Goal: Find specific page/section: Find specific page/section

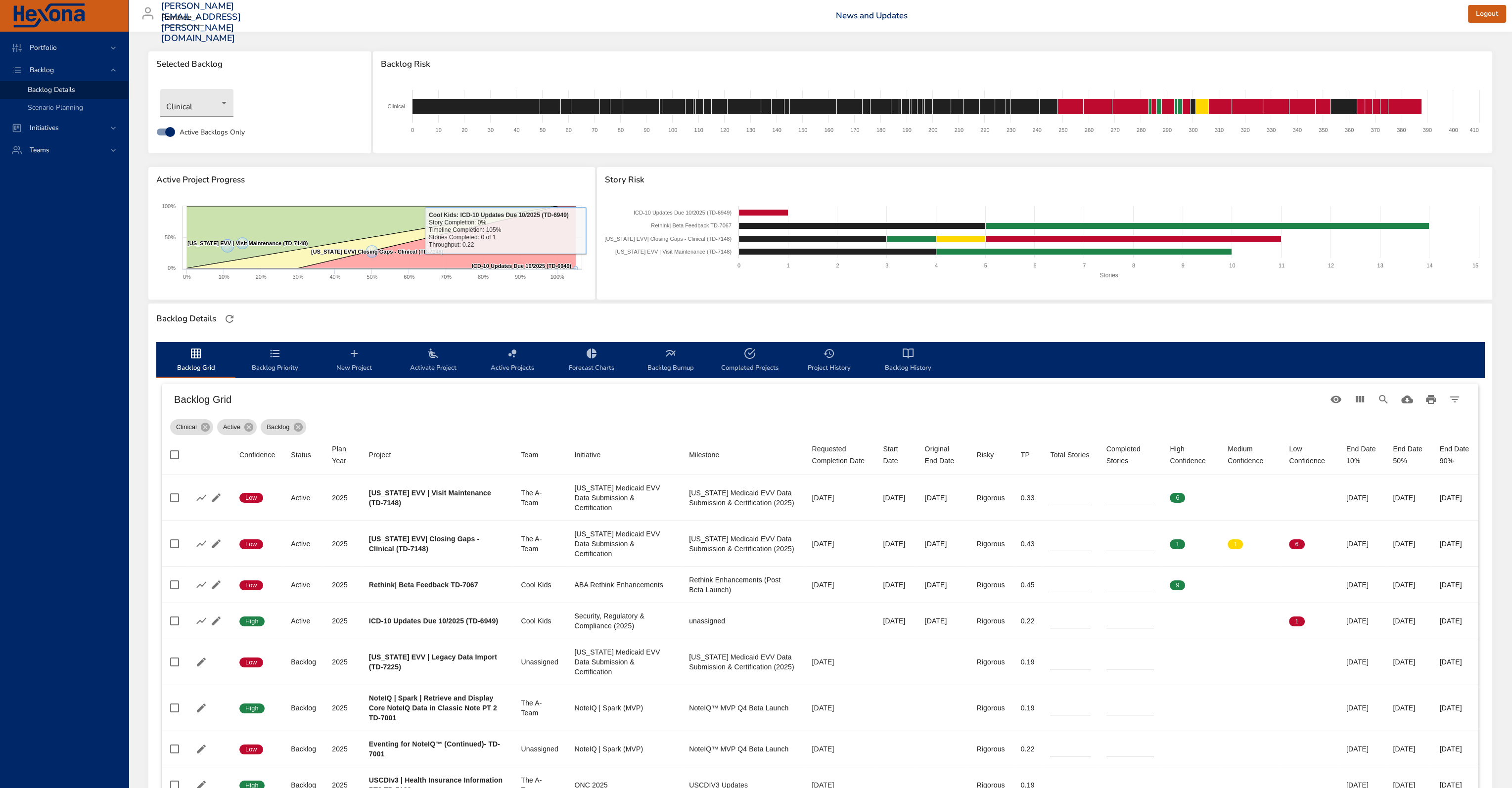
click at [534, 314] on div "Backlog Details" at bounding box center [820, 318] width 1334 height 21
click at [981, 320] on div "Backlog Details" at bounding box center [820, 318] width 1334 height 21
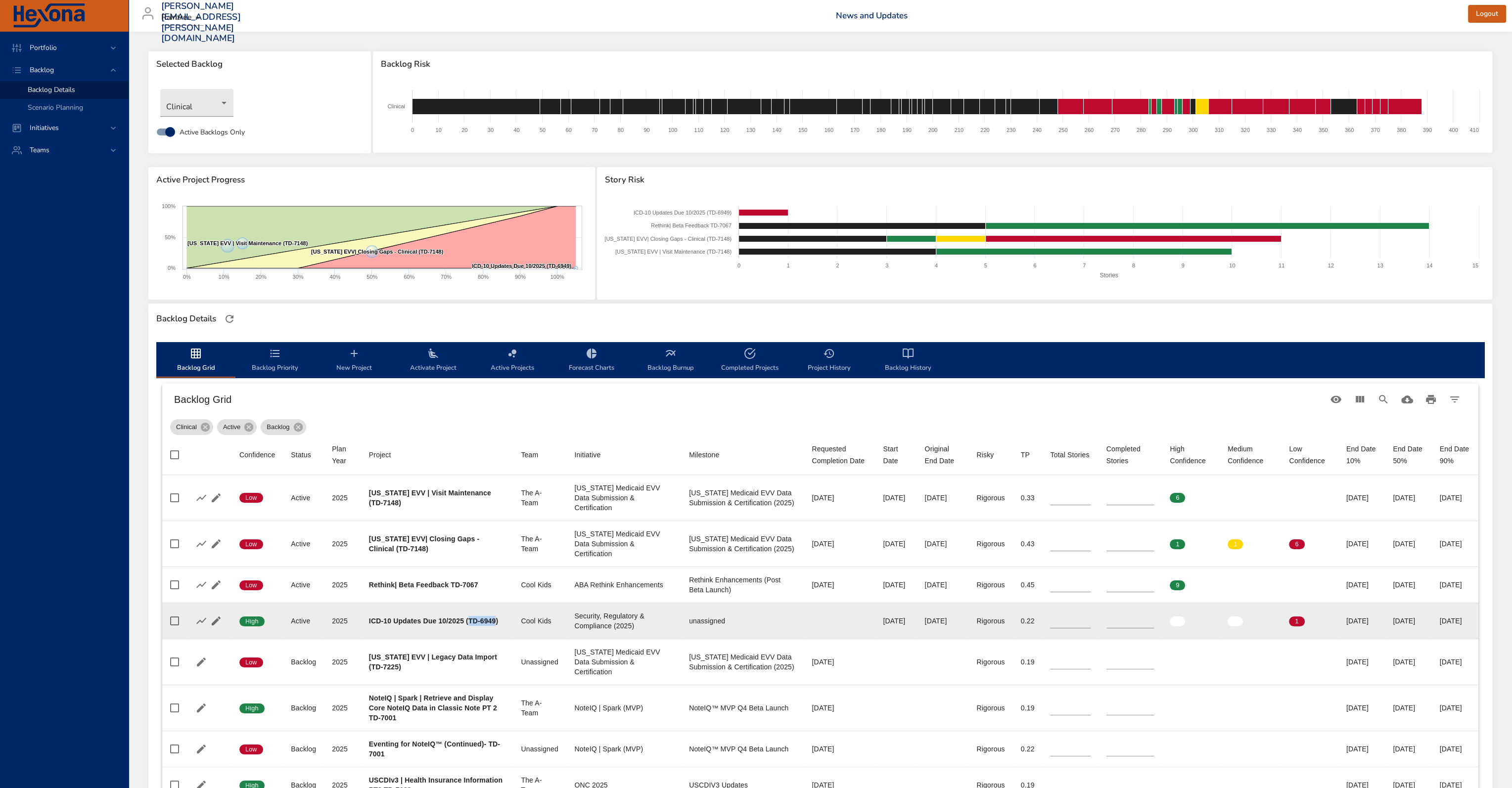
drag, startPoint x: 468, startPoint y: 616, endPoint x: 384, endPoint y: 628, distance: 84.9
click at [384, 625] on b "ICD-10 Updates Due 10/2025 (TD-6949)" at bounding box center [434, 621] width 129 height 8
copy b "TD-6949"
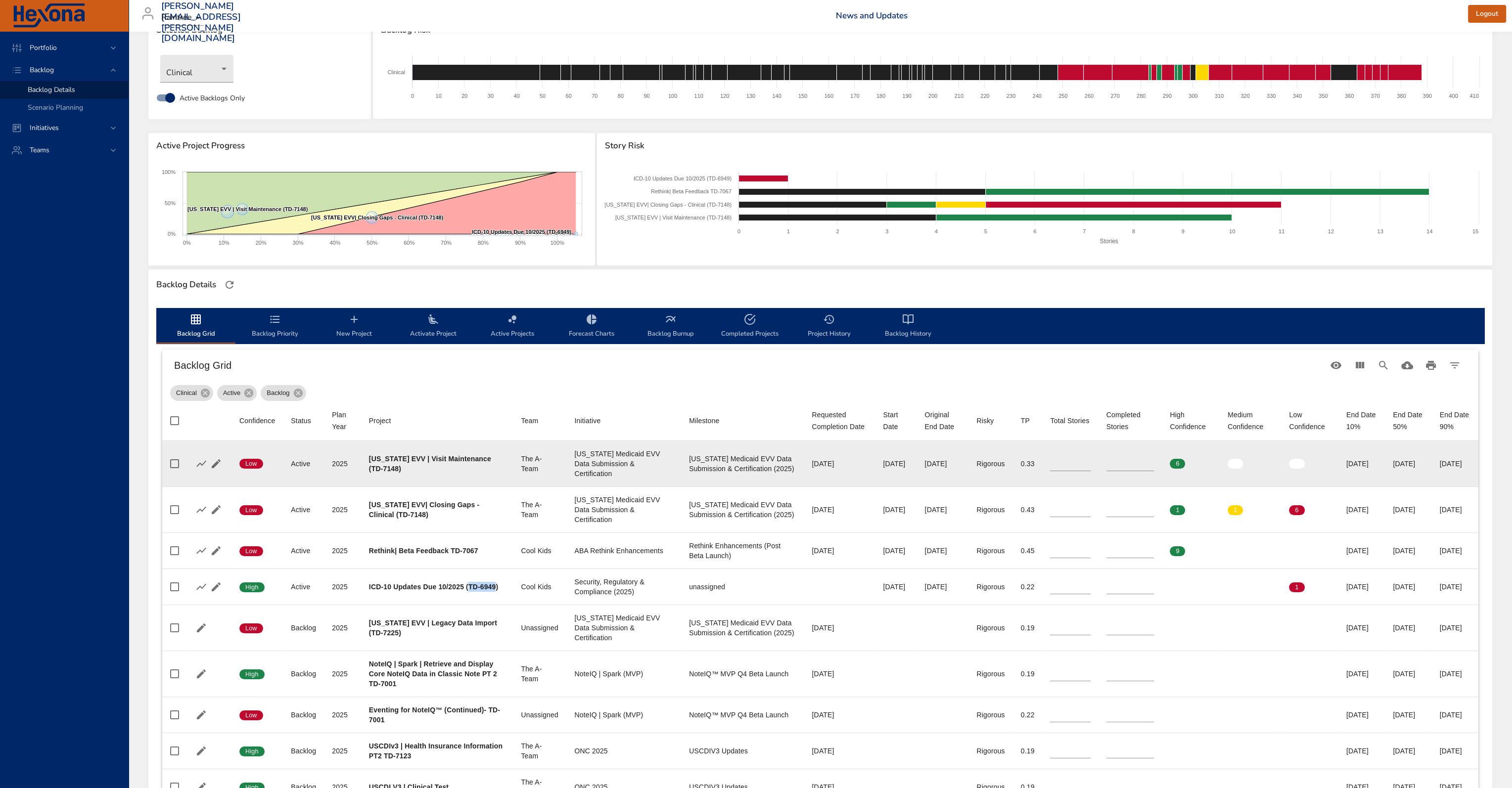
scroll to position [49, 0]
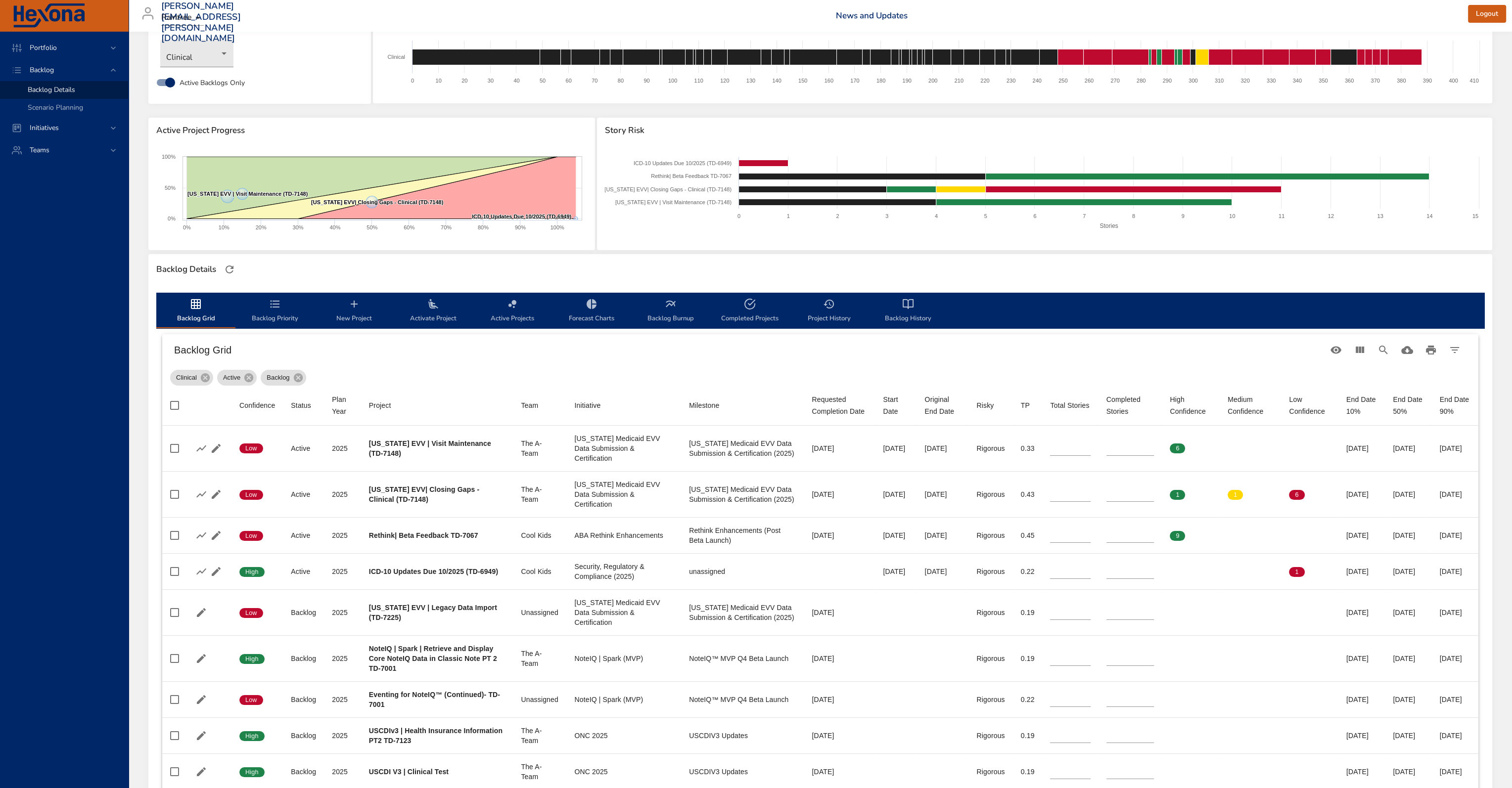
click at [466, 393] on th "Project" at bounding box center [437, 405] width 152 height 40
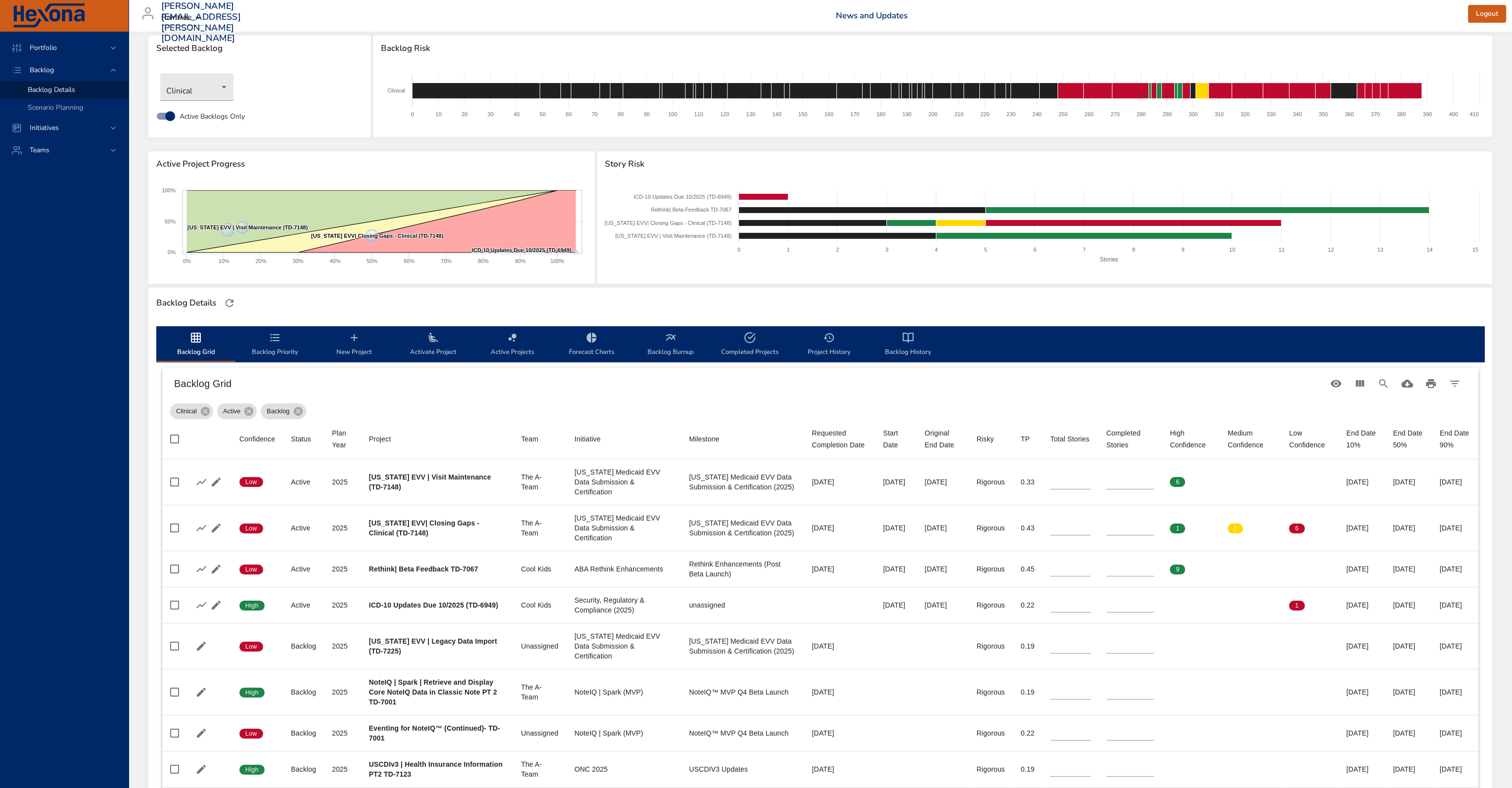
scroll to position [0, 0]
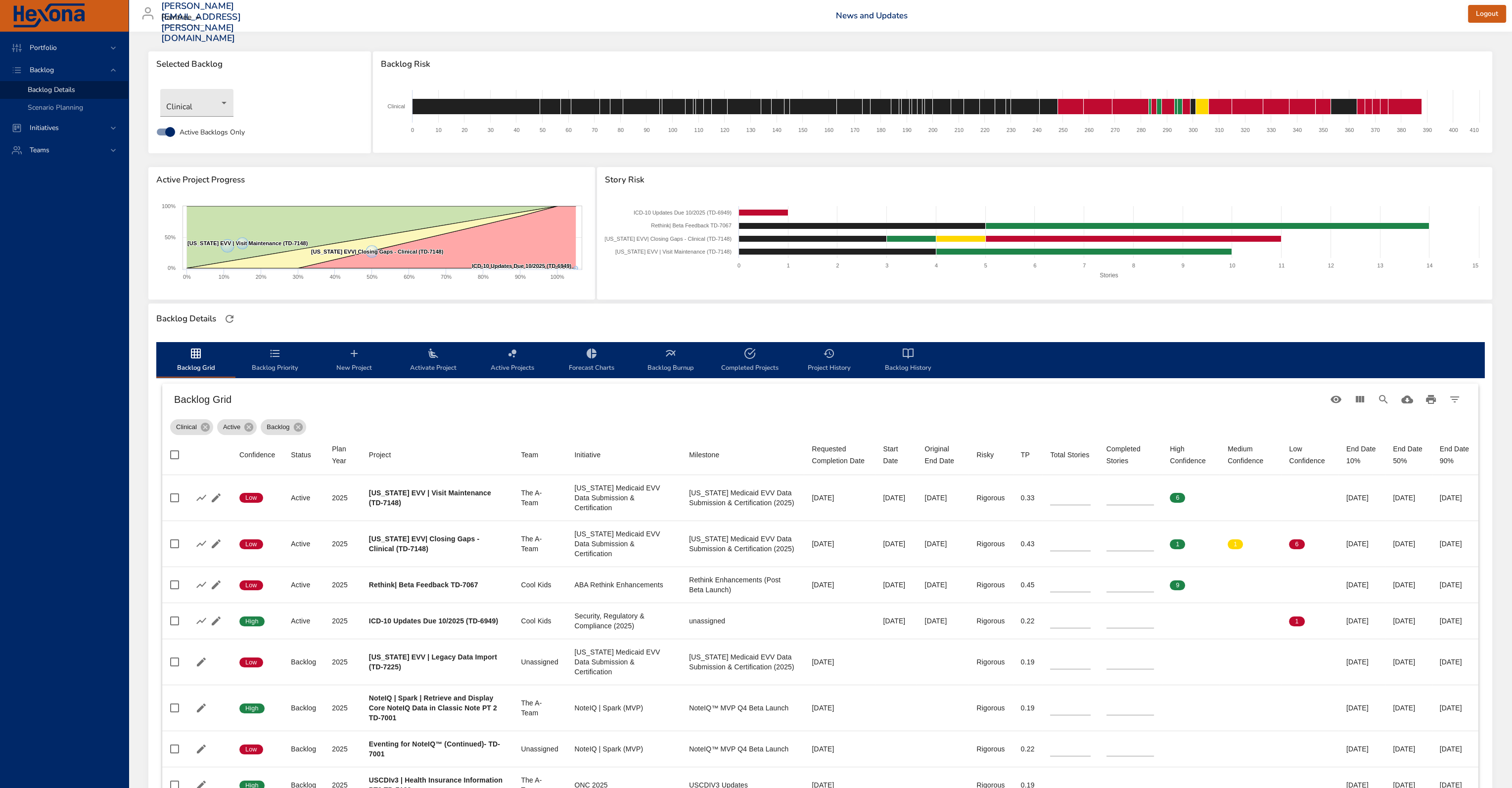
click at [654, 413] on div "Backlog Grid" at bounding box center [820, 399] width 1316 height 31
click at [471, 414] on div "Backlog Grid" at bounding box center [820, 399] width 1316 height 31
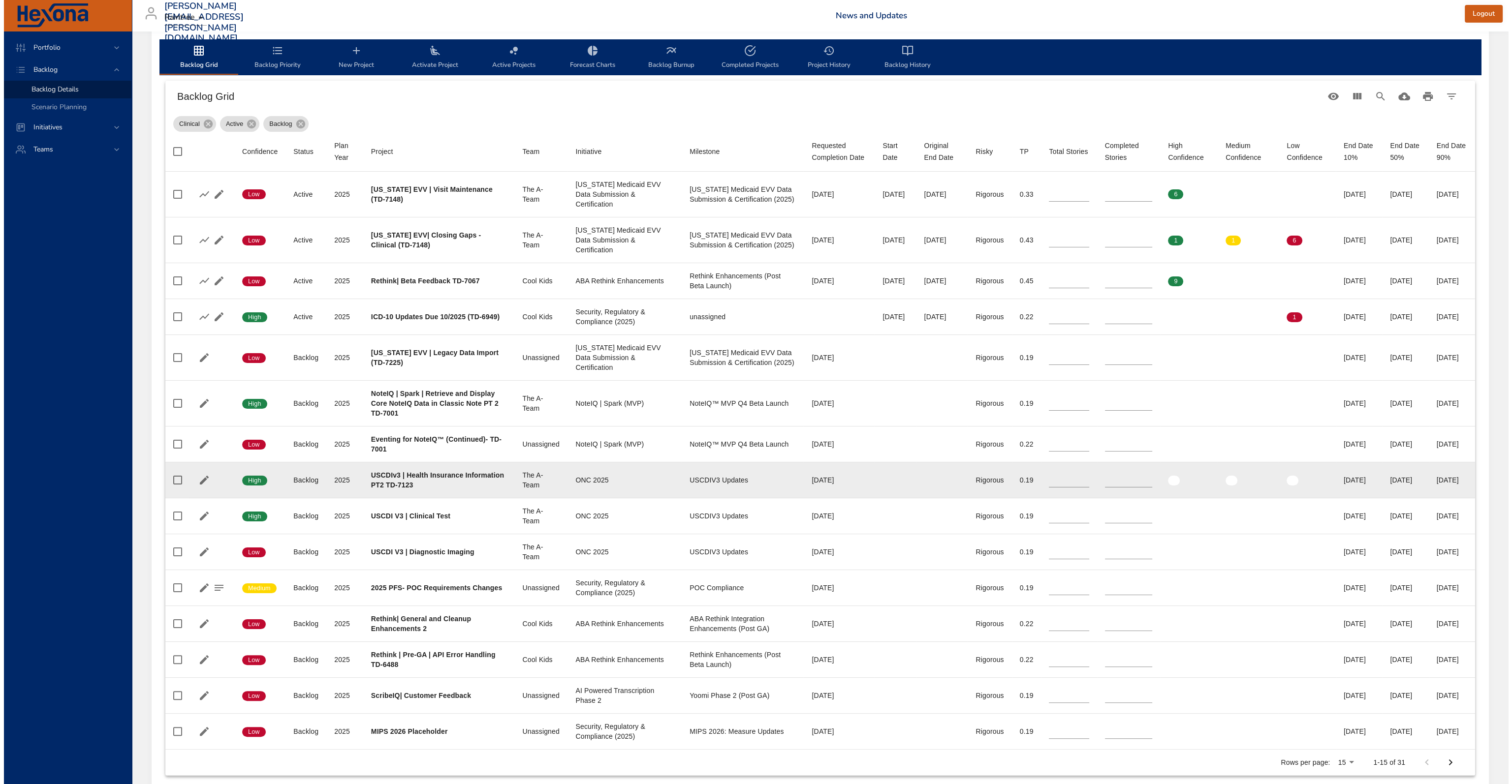
scroll to position [310, 0]
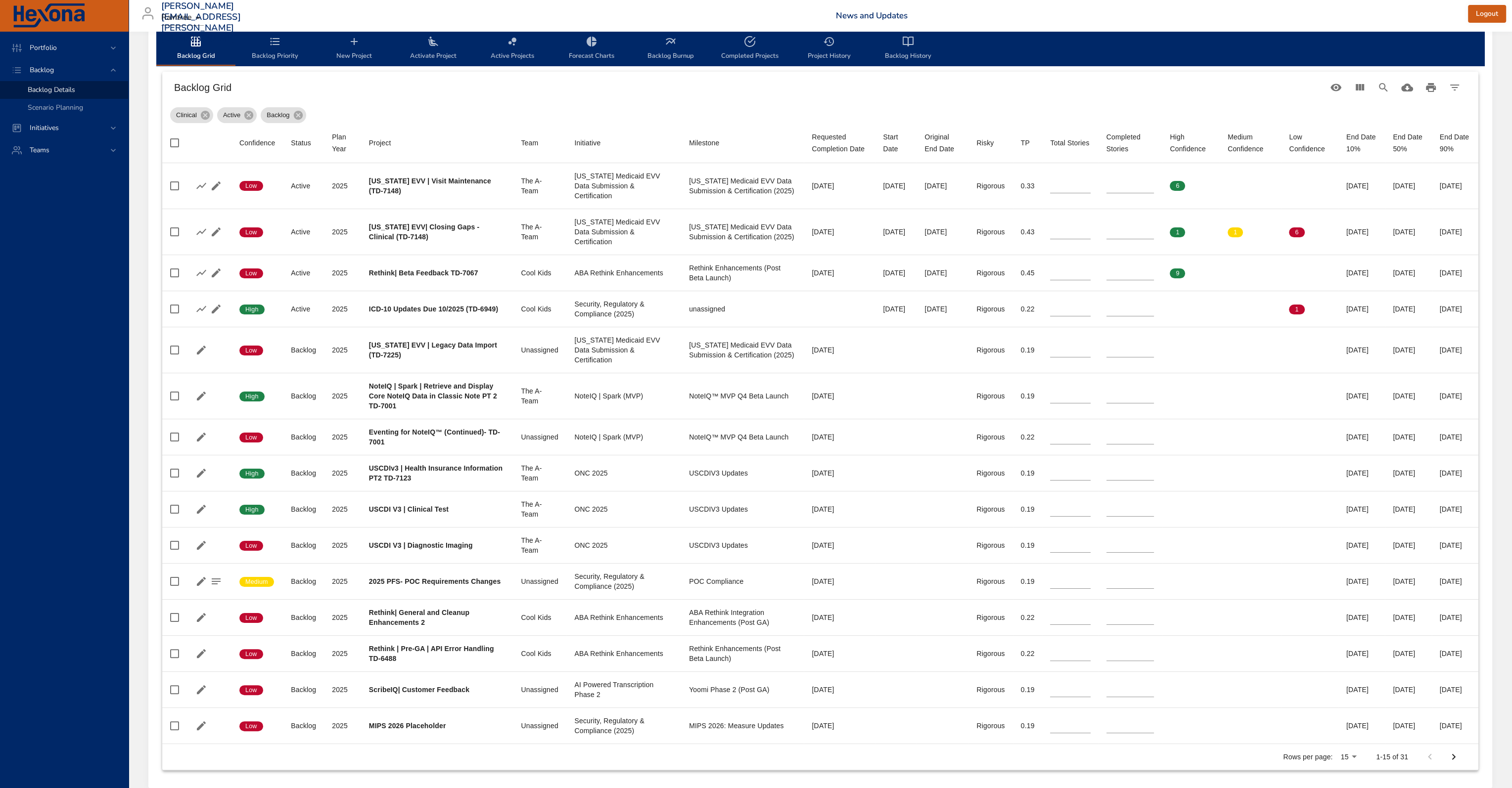
click at [1353, 476] on body "Portfolio Backlog Backlog Details Scenario Planning Initiatives Teams [PERSON_N…" at bounding box center [756, 82] width 1512 height 788
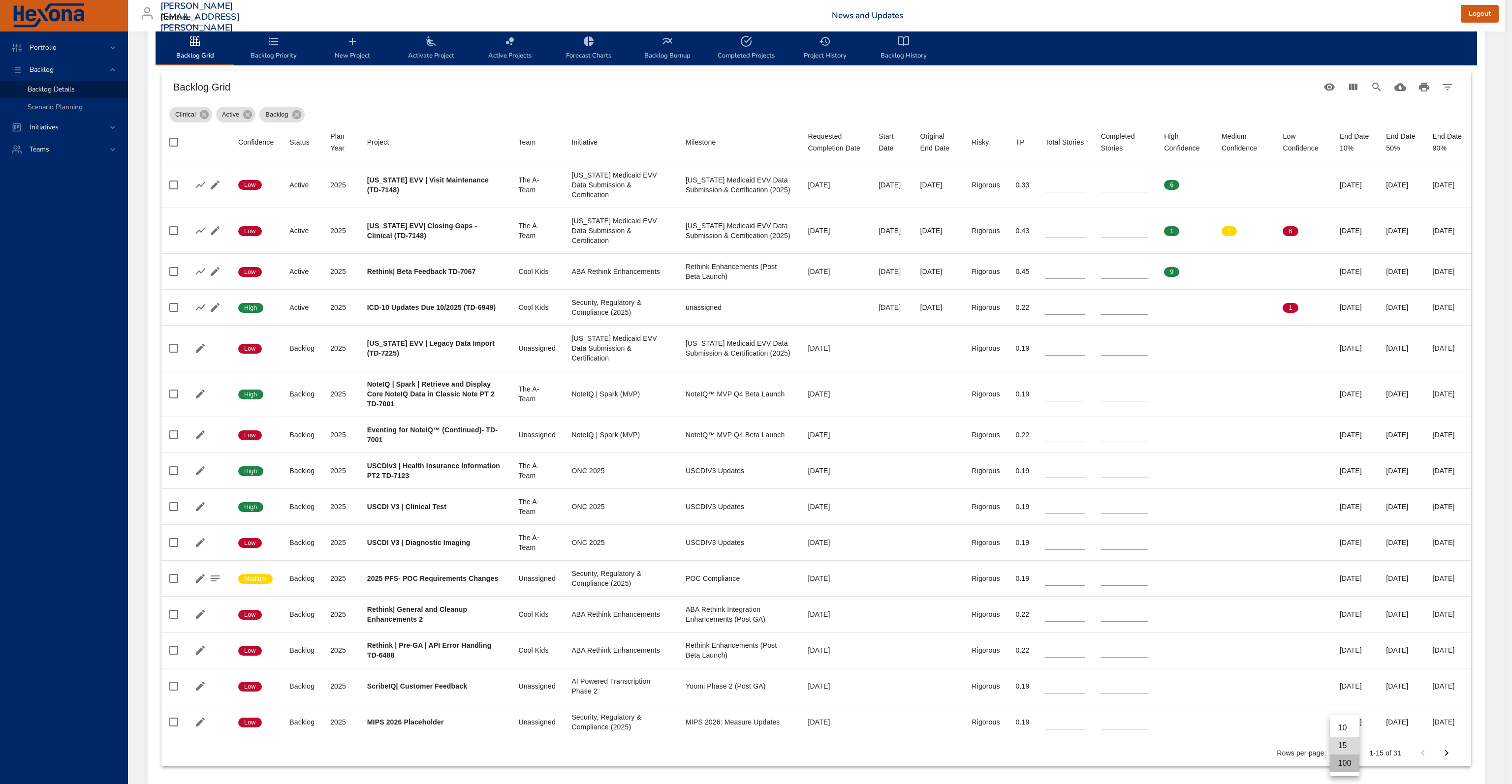
click at [1343, 768] on li "100" at bounding box center [1344, 763] width 29 height 18
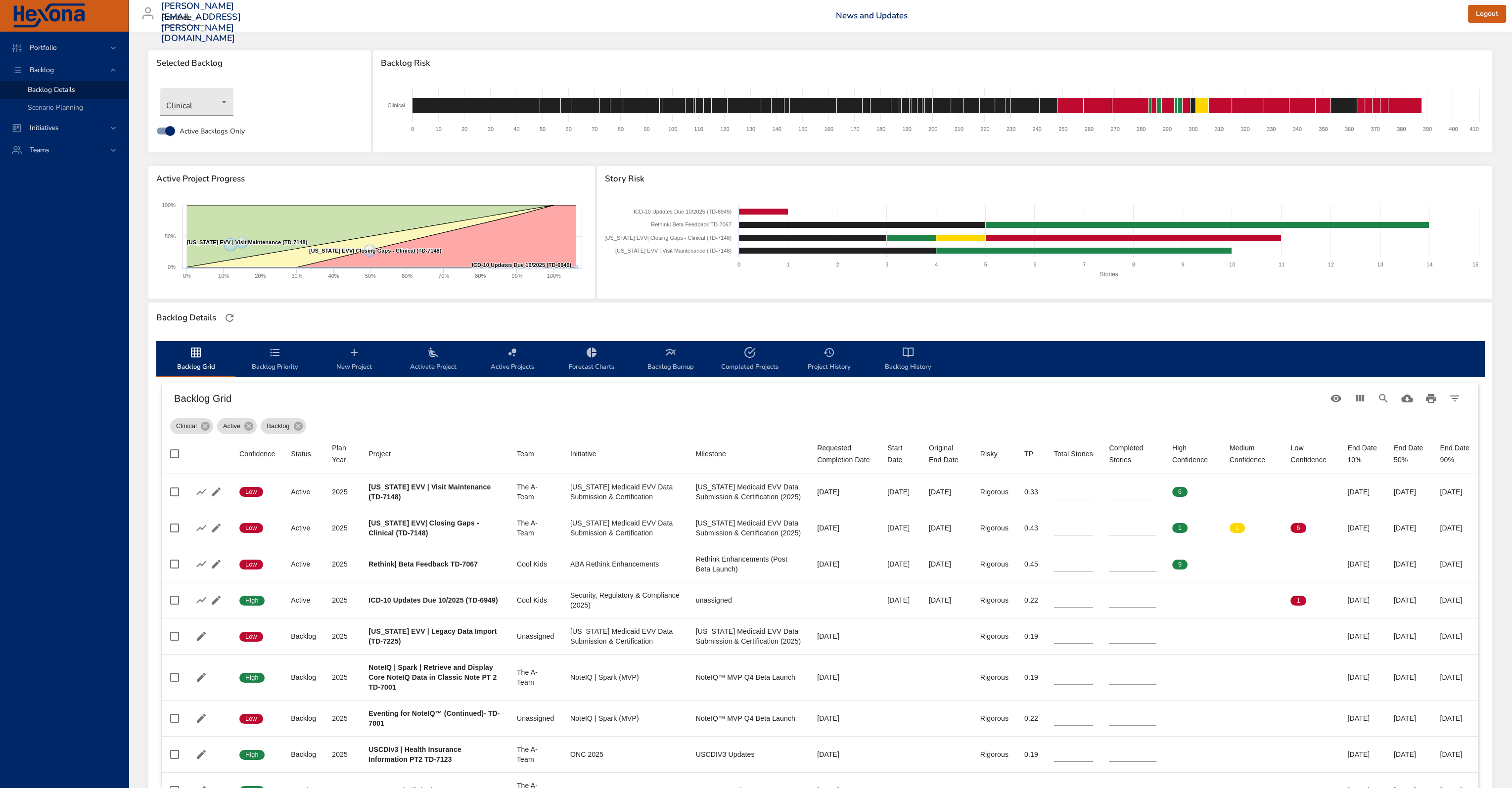
scroll to position [0, 0]
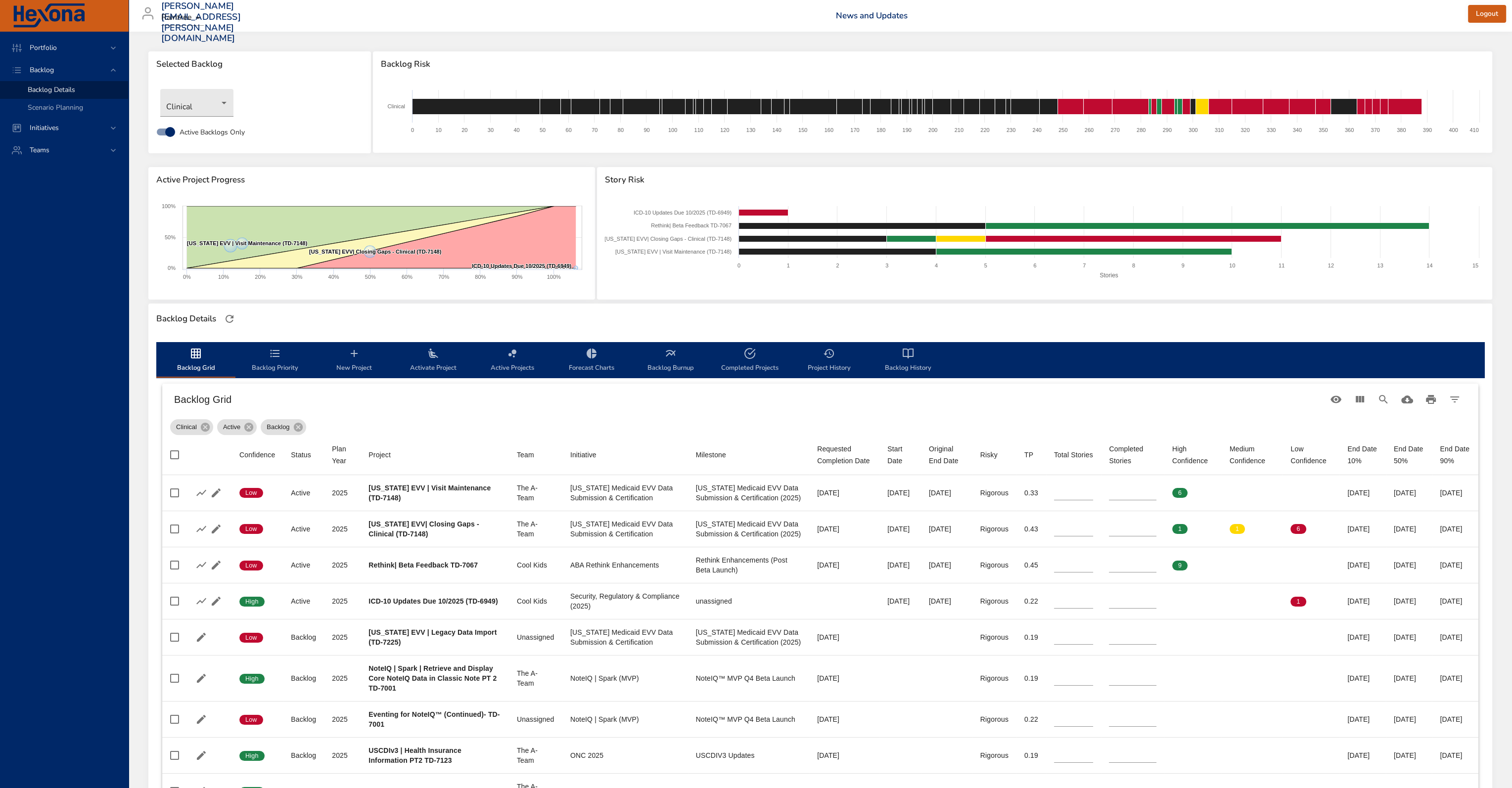
click at [1225, 20] on h6 "News and Updates" at bounding box center [1151, 15] width 632 height 10
click at [683, 424] on div "Clinical Active Backlog" at bounding box center [820, 425] width 1300 height 20
click at [489, 399] on h6 "Backlog Grid" at bounding box center [748, 400] width 1150 height 16
click at [484, 420] on div "Clinical Active Backlog" at bounding box center [820, 425] width 1300 height 20
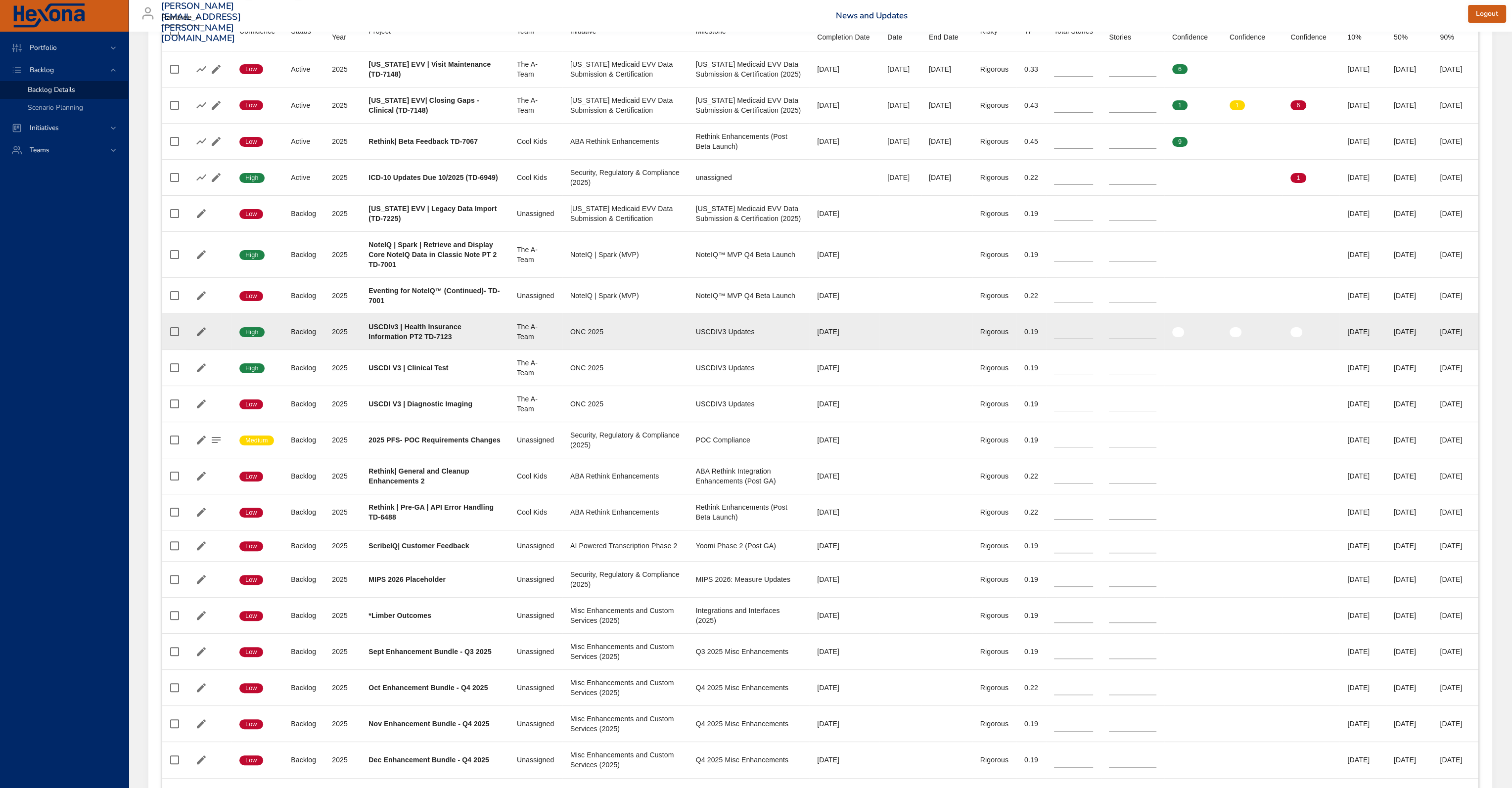
scroll to position [401, 0]
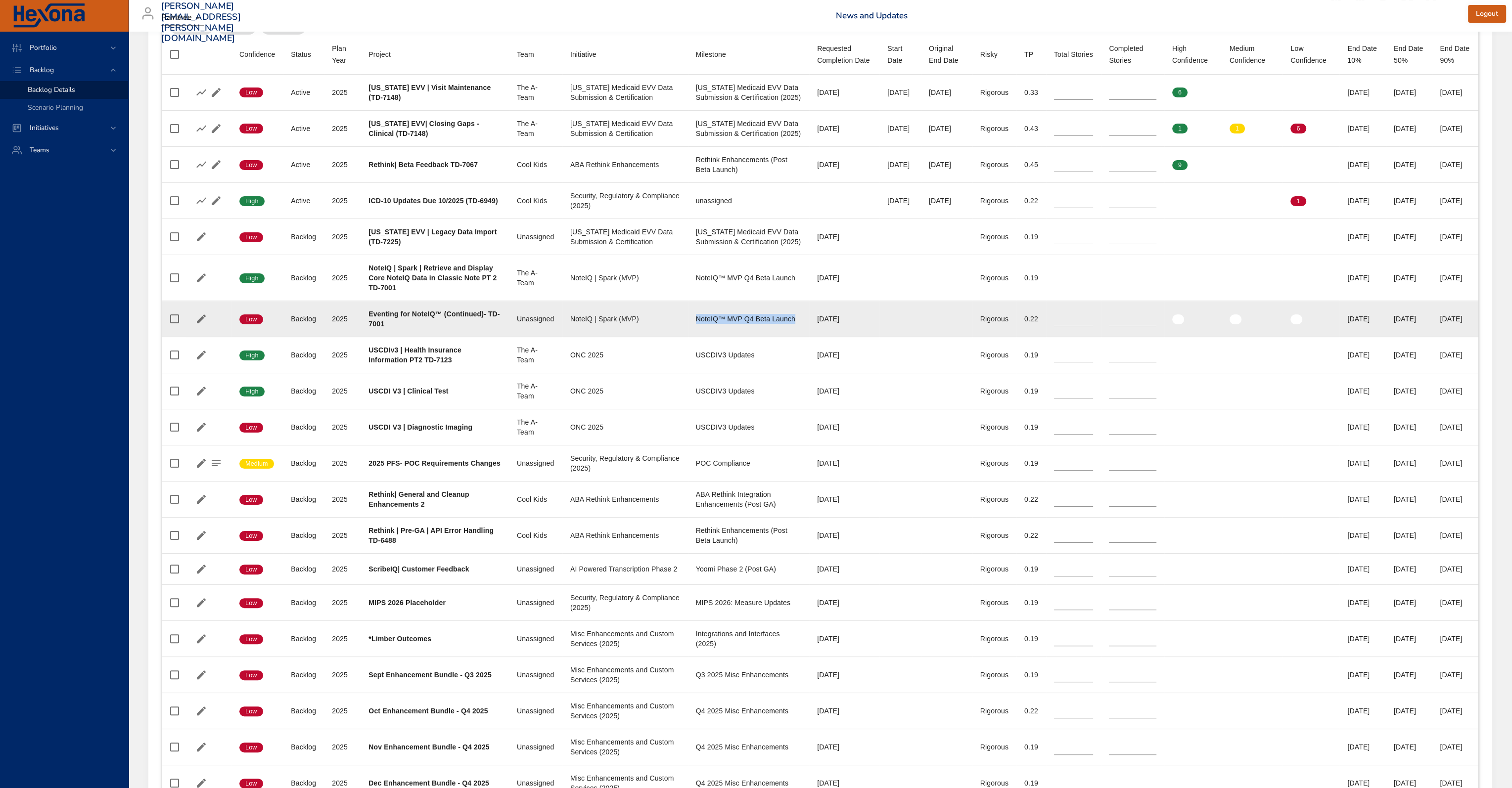
drag, startPoint x: 692, startPoint y: 369, endPoint x: 668, endPoint y: 345, distance: 33.9
click at [687, 337] on td "Milestone NoteIQ™ MVP Q4 Beta Launch" at bounding box center [747, 319] width 121 height 36
drag, startPoint x: 669, startPoint y: 350, endPoint x: 714, endPoint y: 364, distance: 47.1
click at [714, 337] on td "Milestone NoteIQ™ MVP Q4 Beta Launch" at bounding box center [747, 319] width 121 height 36
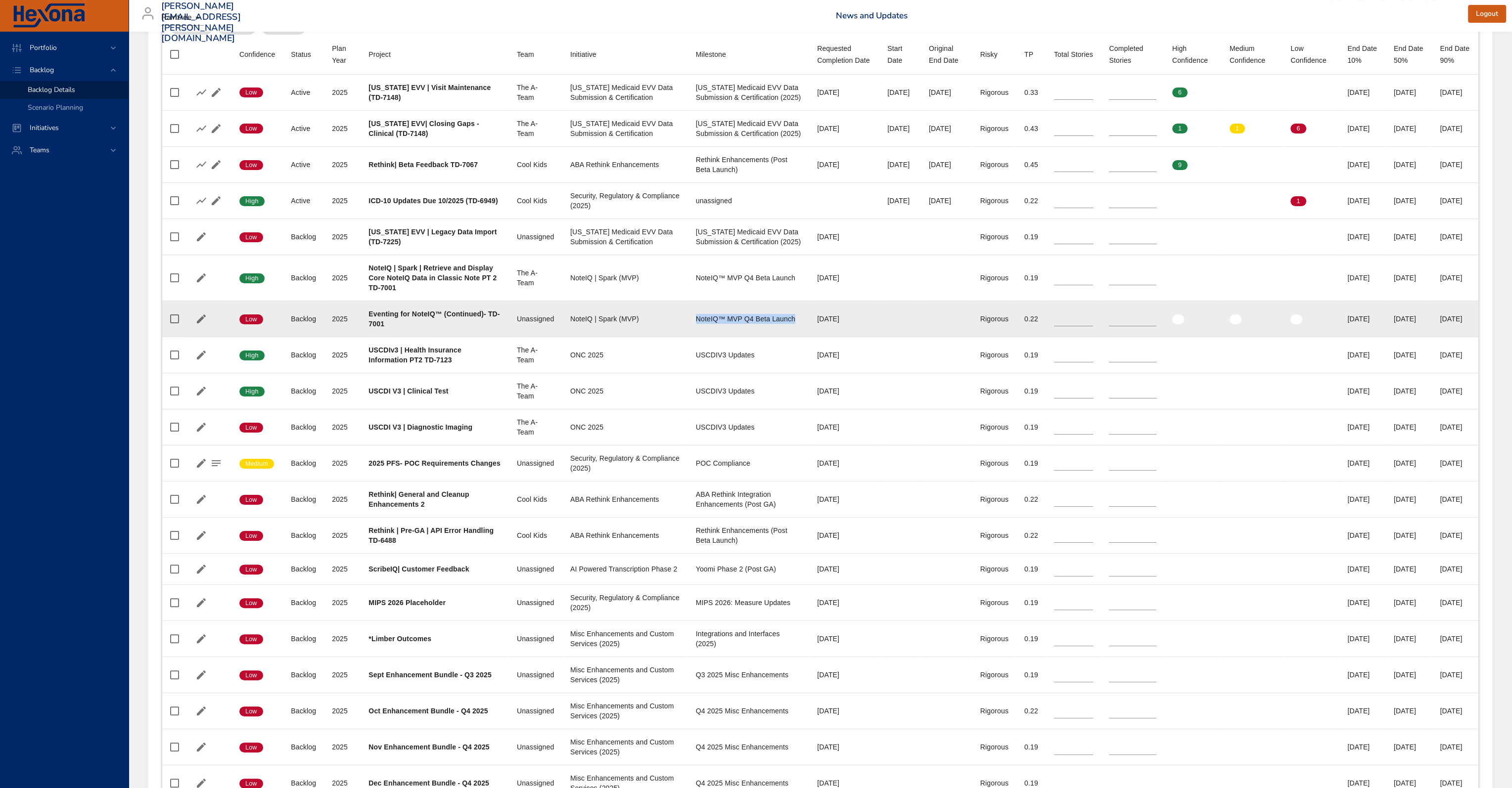
click at [702, 324] on div "NoteIQ™ MVP Q4 Beta Launch" at bounding box center [748, 318] width 106 height 10
drag, startPoint x: 692, startPoint y: 369, endPoint x: 674, endPoint y: 355, distance: 22.8
click at [687, 337] on td "Milestone NoteIQ™ MVP Q4 Beta Launch" at bounding box center [747, 319] width 121 height 36
click at [661, 337] on td "Initiative NoteIQ | Spark (MVP)" at bounding box center [625, 319] width 125 height 36
drag, startPoint x: 671, startPoint y: 355, endPoint x: 690, endPoint y: 364, distance: 21.0
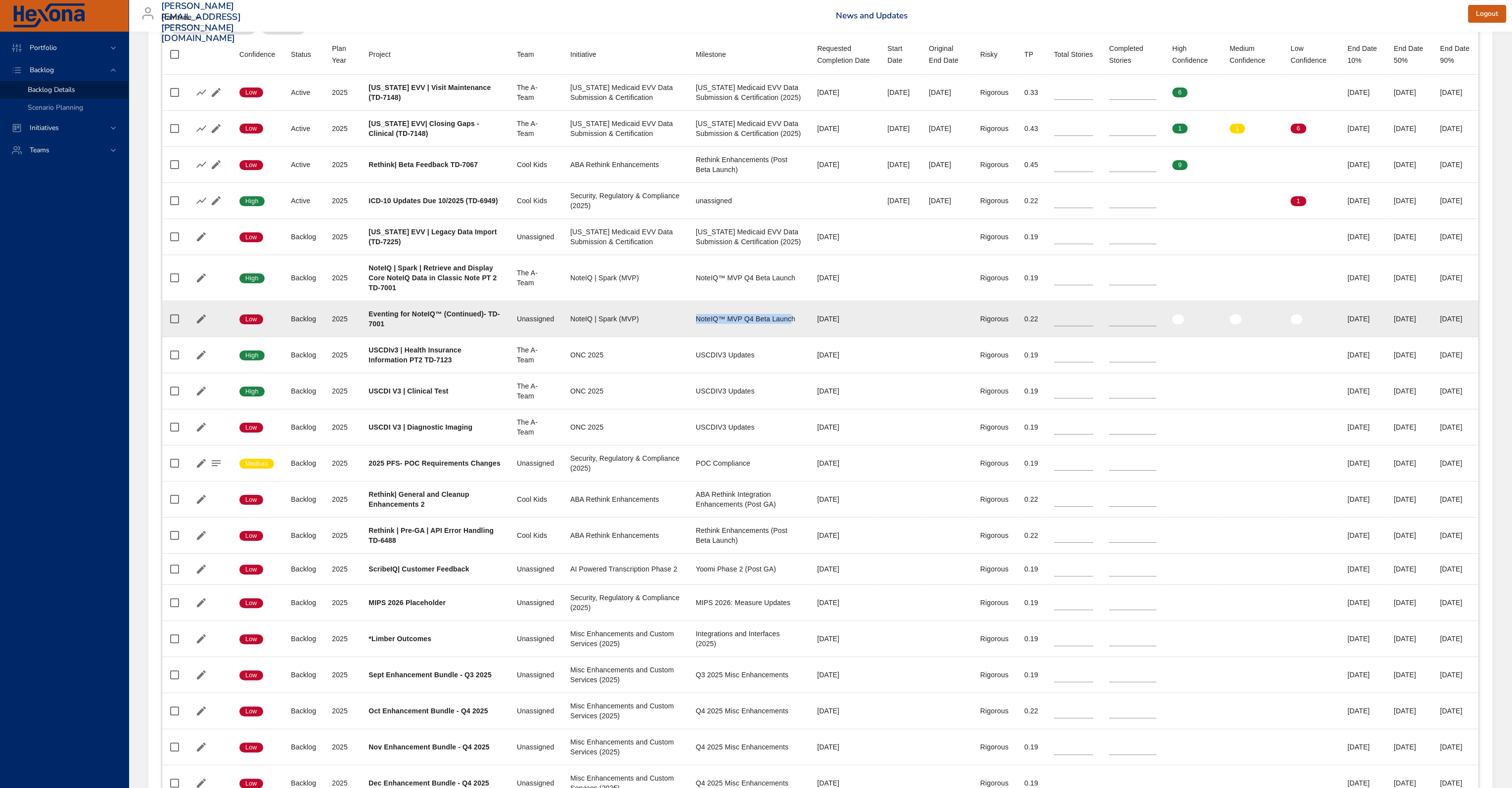
click at [690, 337] on td "Milestone NoteIQ™ MVP Q4 Beta Launch" at bounding box center [747, 319] width 121 height 36
click at [712, 324] on div "NoteIQ™ MVP Q4 Beta Launch" at bounding box center [748, 318] width 106 height 10
drag, startPoint x: 687, startPoint y: 364, endPoint x: 701, endPoint y: 366, distance: 14.1
click at [696, 324] on div "NoteIQ™ MVP Q4 Beta Launch" at bounding box center [748, 318] width 106 height 10
click at [722, 324] on div "NoteIQ™ MVP Q4 Beta Launch" at bounding box center [748, 318] width 106 height 10
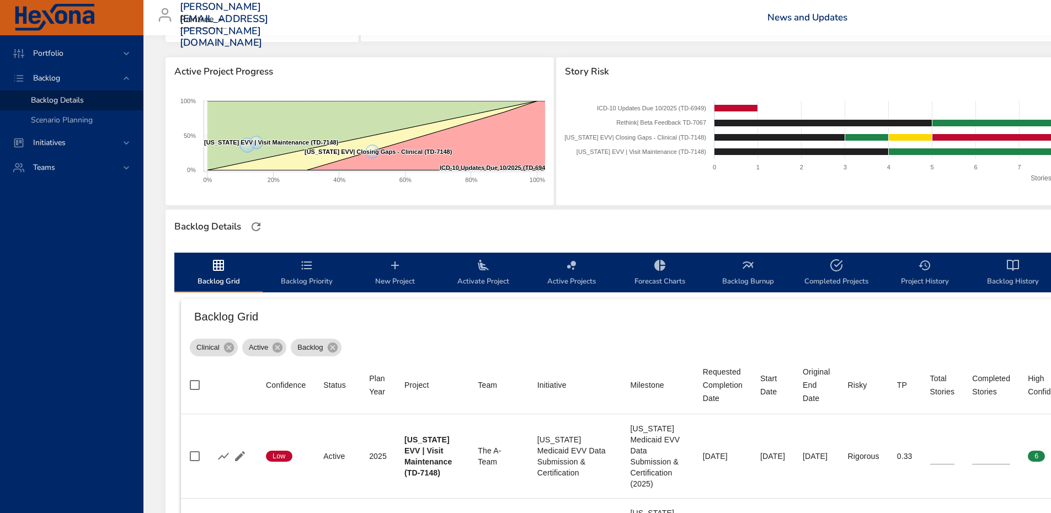
scroll to position [136, 0]
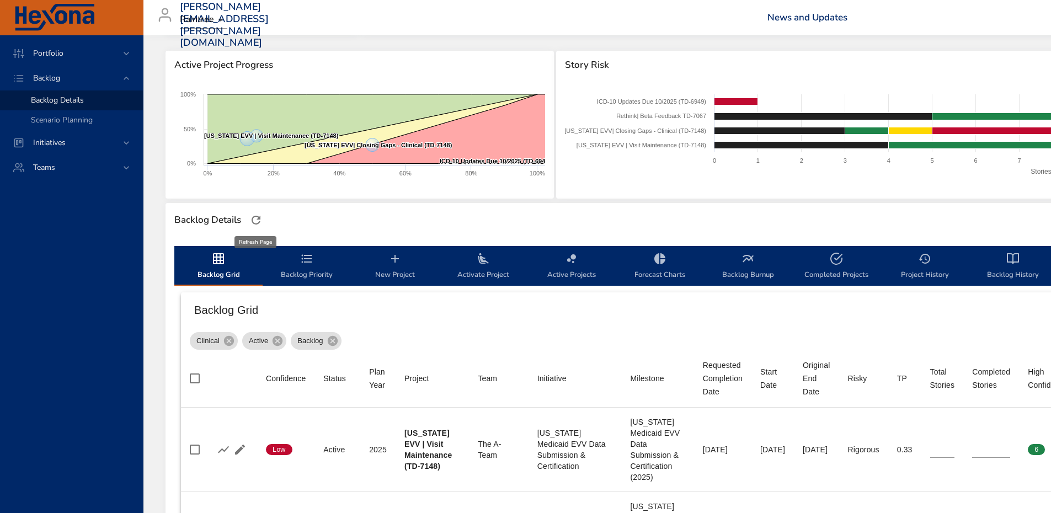
click at [262, 221] on icon "button" at bounding box center [255, 220] width 13 height 13
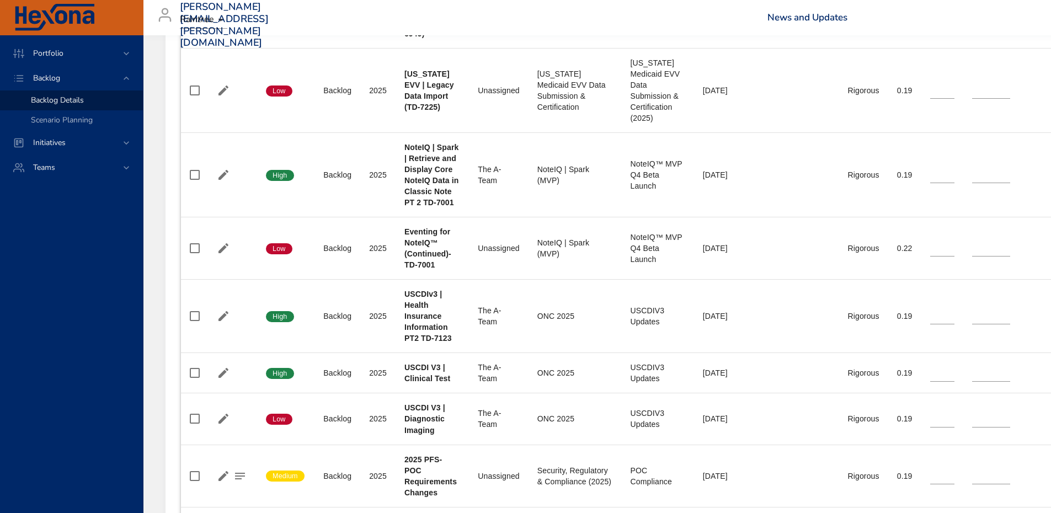
scroll to position [788, 0]
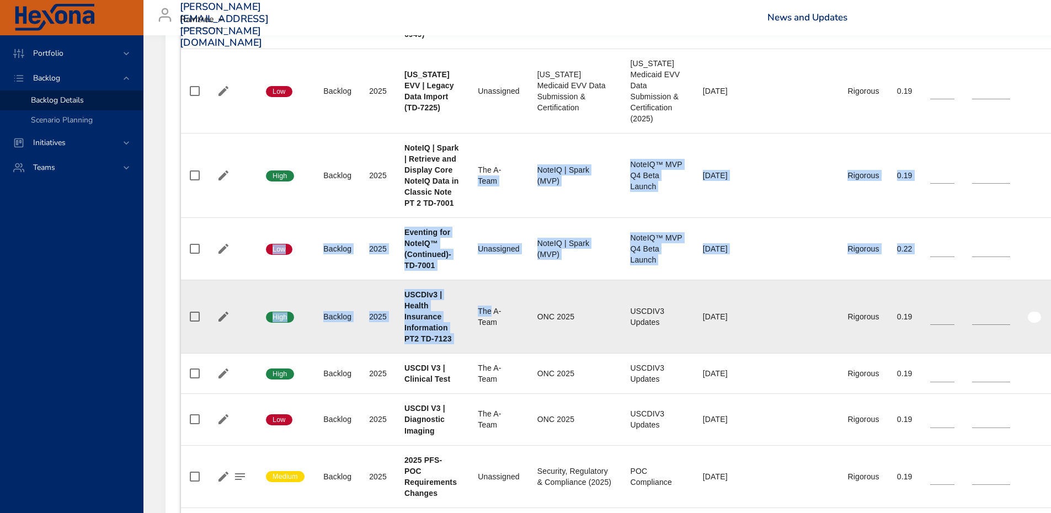
drag, startPoint x: 477, startPoint y: 172, endPoint x: 498, endPoint y: 277, distance: 107.4
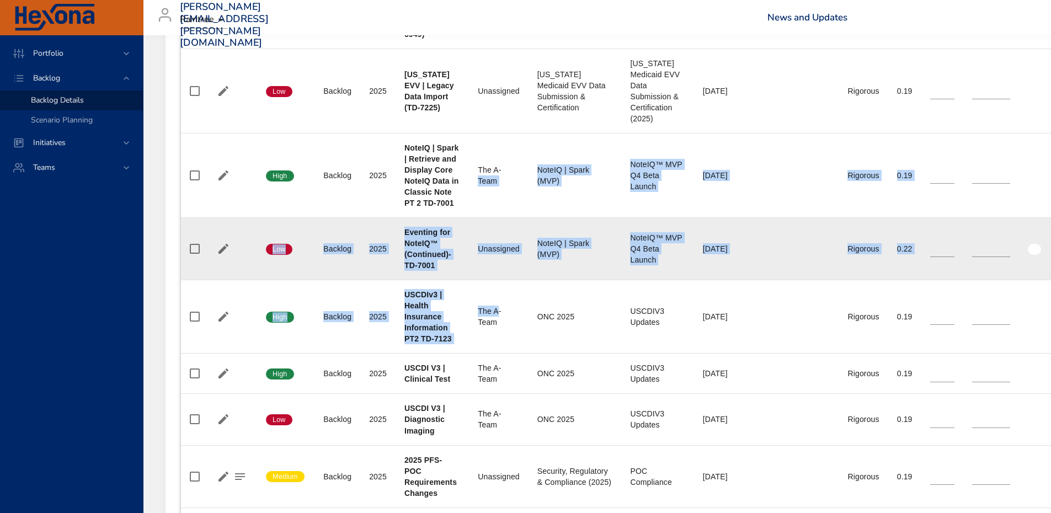
click at [540, 235] on td "Initiative NoteIQ | Spark (MVP)" at bounding box center [575, 249] width 93 height 62
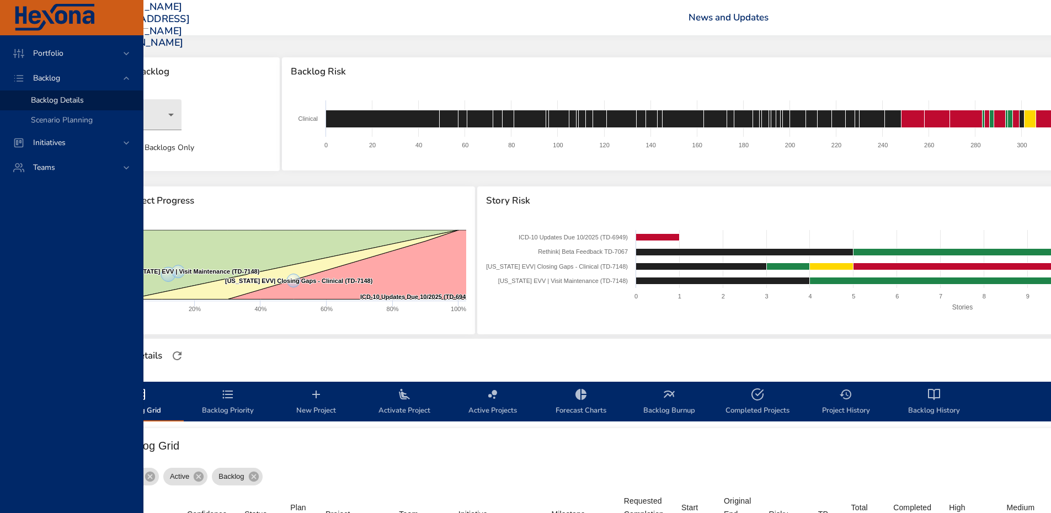
scroll to position [0, 0]
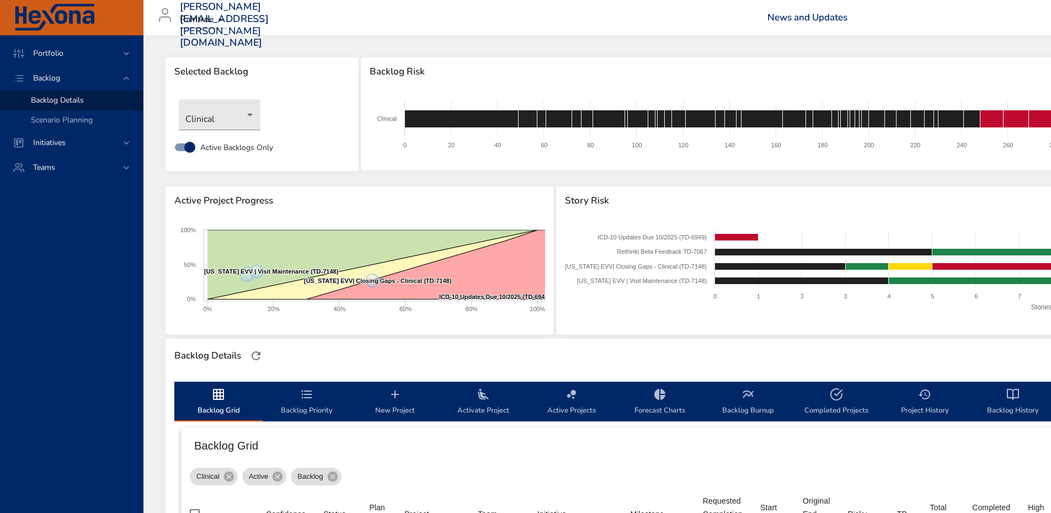
click at [248, 358] on button "button" at bounding box center [256, 356] width 17 height 17
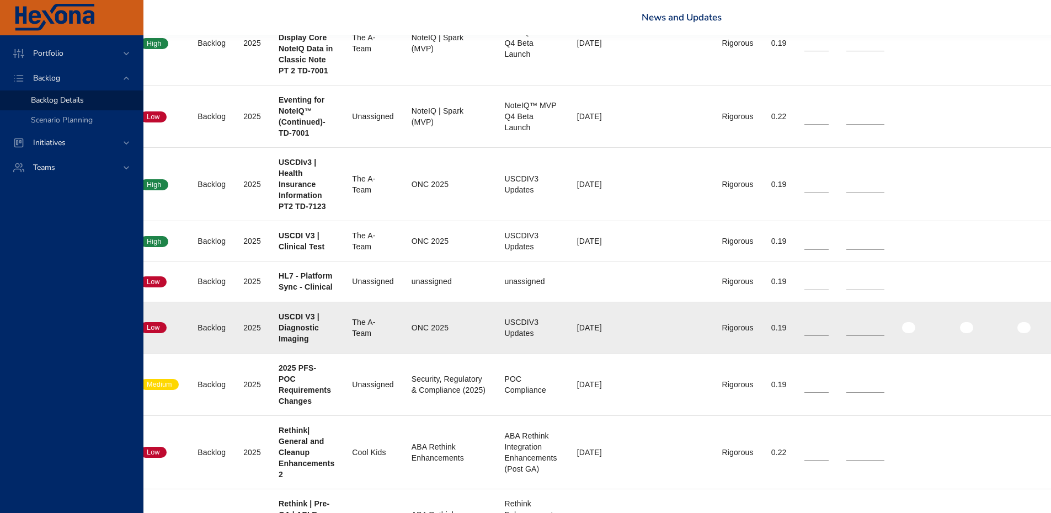
scroll to position [920, 0]
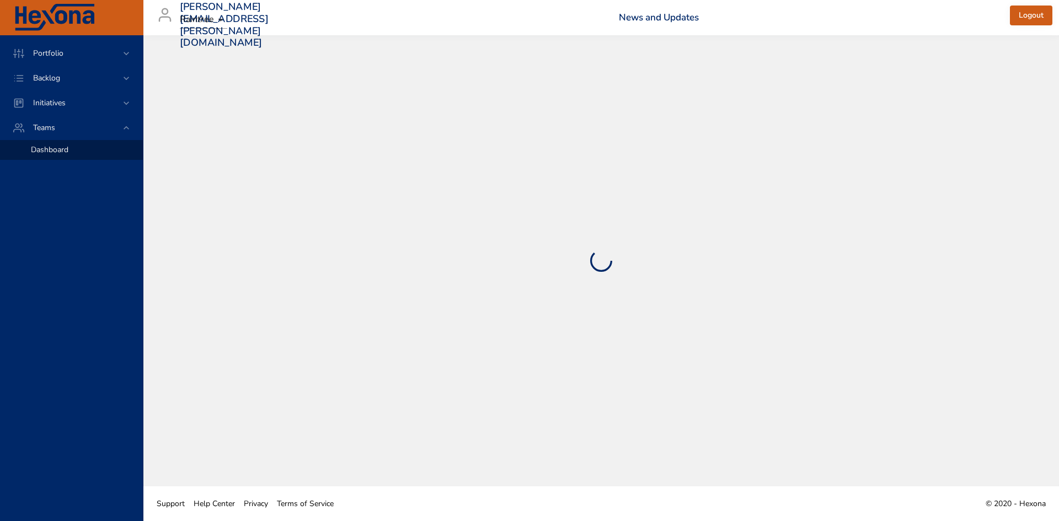
select select "***"
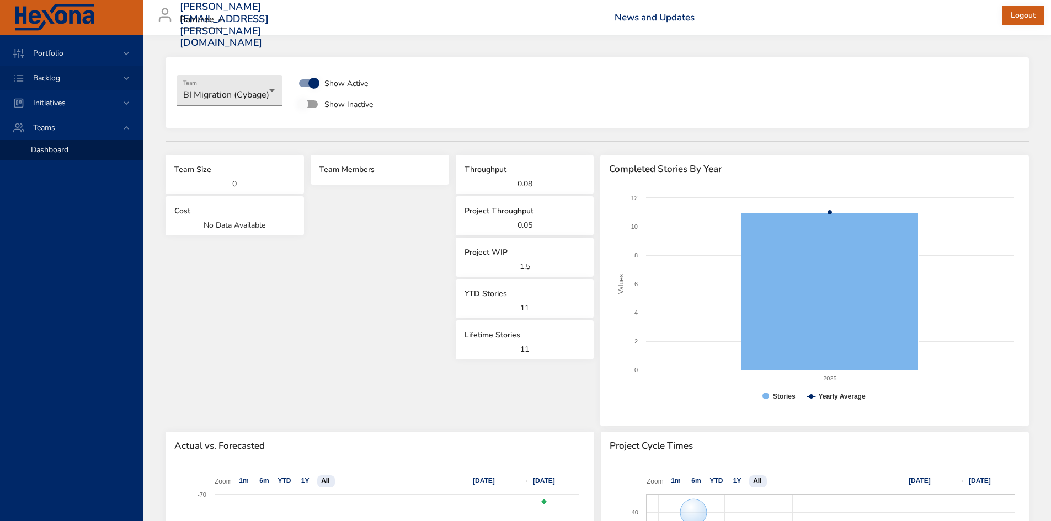
click at [74, 68] on div "Backlog" at bounding box center [71, 78] width 143 height 25
click at [53, 94] on link "Backlog Details" at bounding box center [71, 100] width 143 height 20
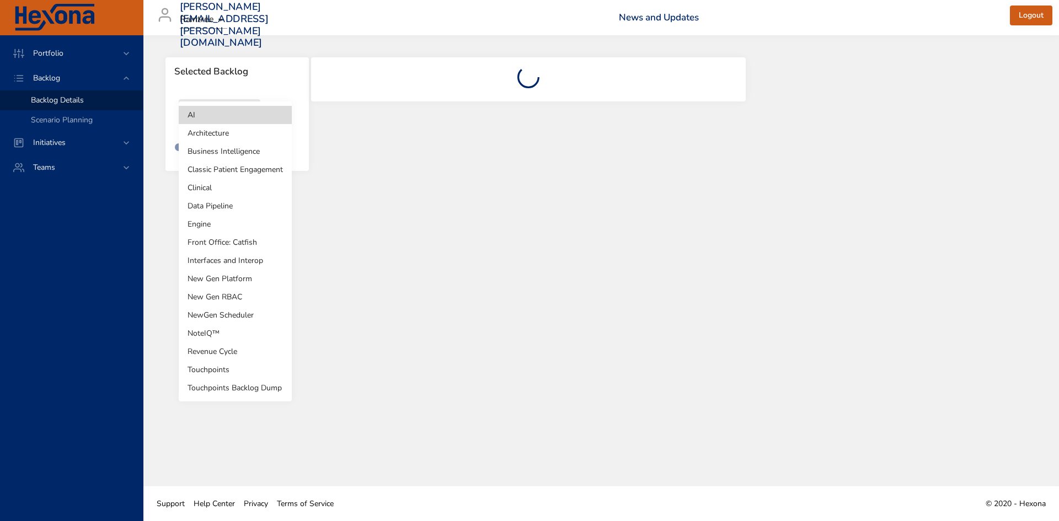
click at [228, 110] on body "Portfolio Backlog Backlog Details Scenario Planning Initiatives Teams gerold.ki…" at bounding box center [529, 260] width 1059 height 521
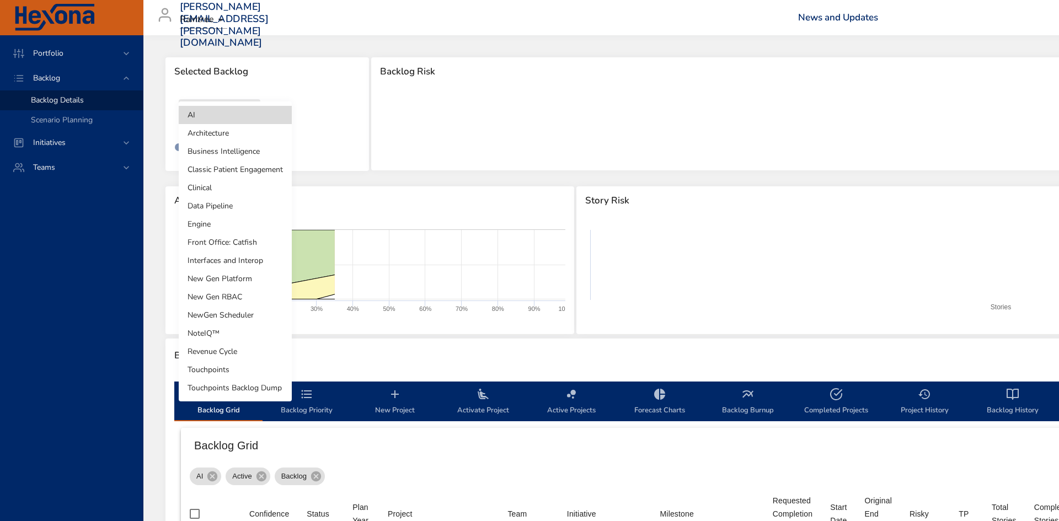
click at [233, 188] on li "Clinical" at bounding box center [235, 188] width 113 height 18
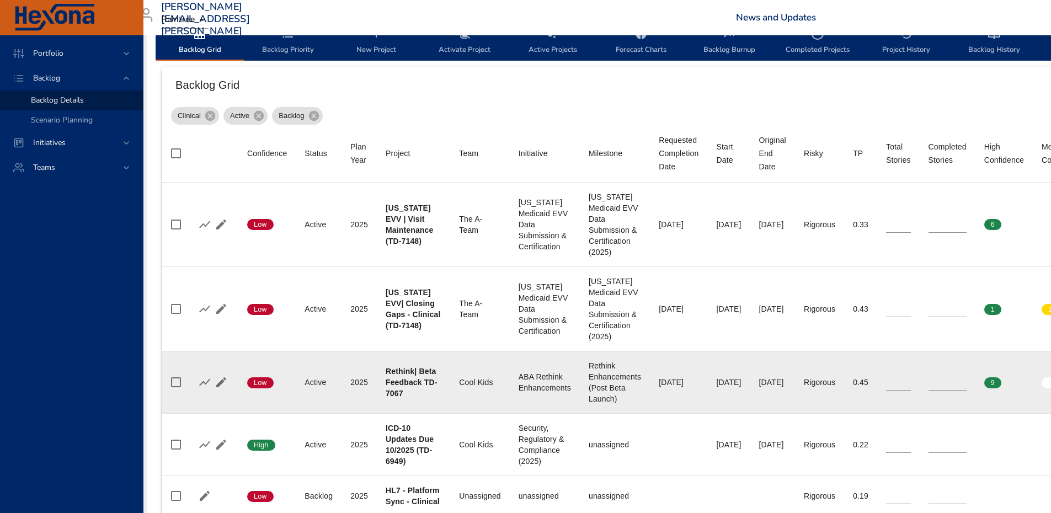
scroll to position [361, 0]
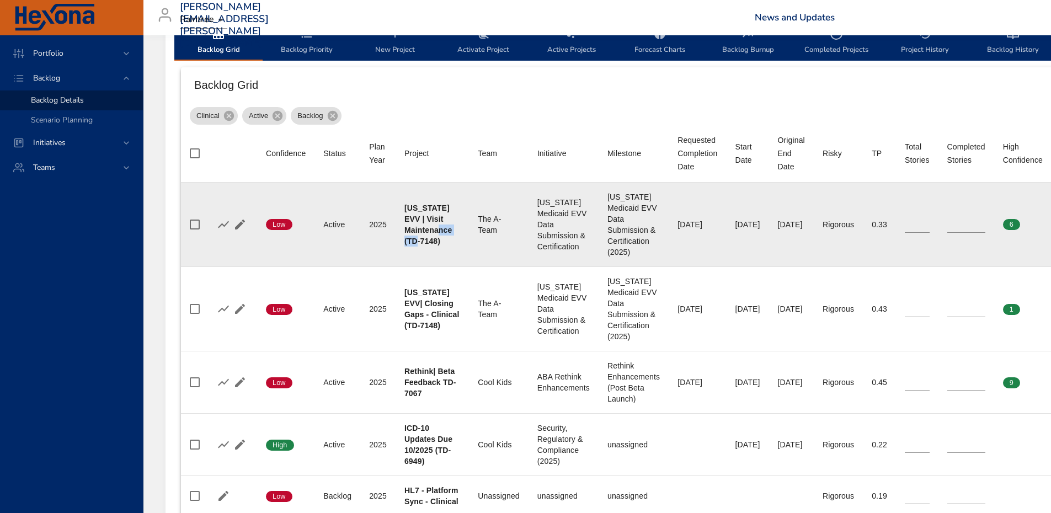
drag, startPoint x: 437, startPoint y: 241, endPoint x: 410, endPoint y: 244, distance: 26.7
click at [410, 244] on b "[US_STATE] EVV | Visit Maintenance (TD-7148)" at bounding box center [427, 225] width 47 height 42
copy b "TD-7148"
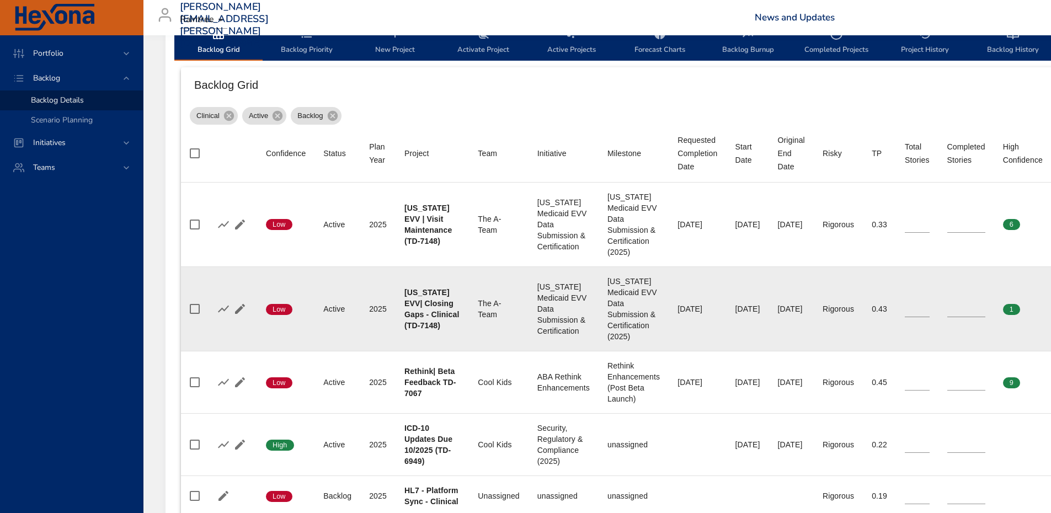
click at [642, 341] on div "[US_STATE] Medicaid EVV Data Submission & Certification (2025)" at bounding box center [633, 309] width 52 height 66
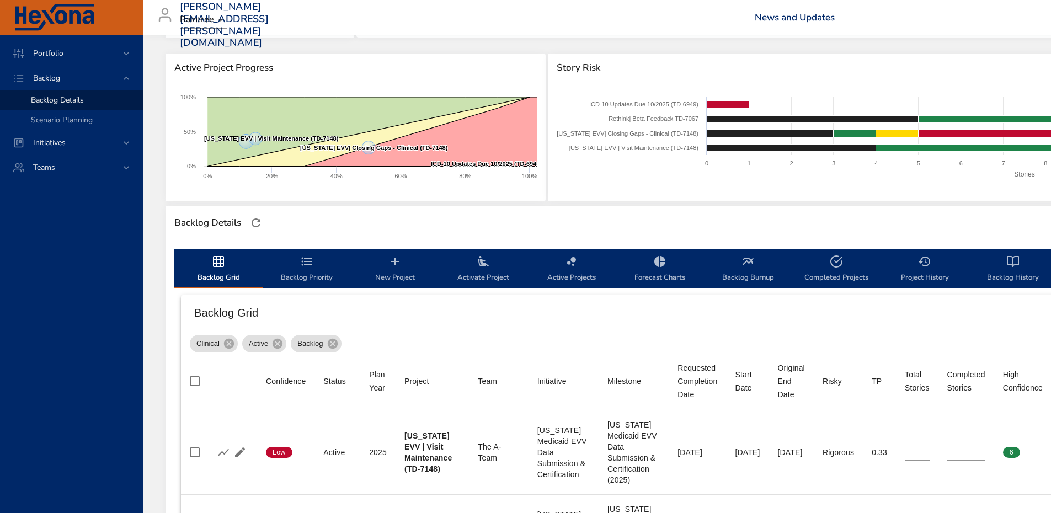
scroll to position [115, 0]
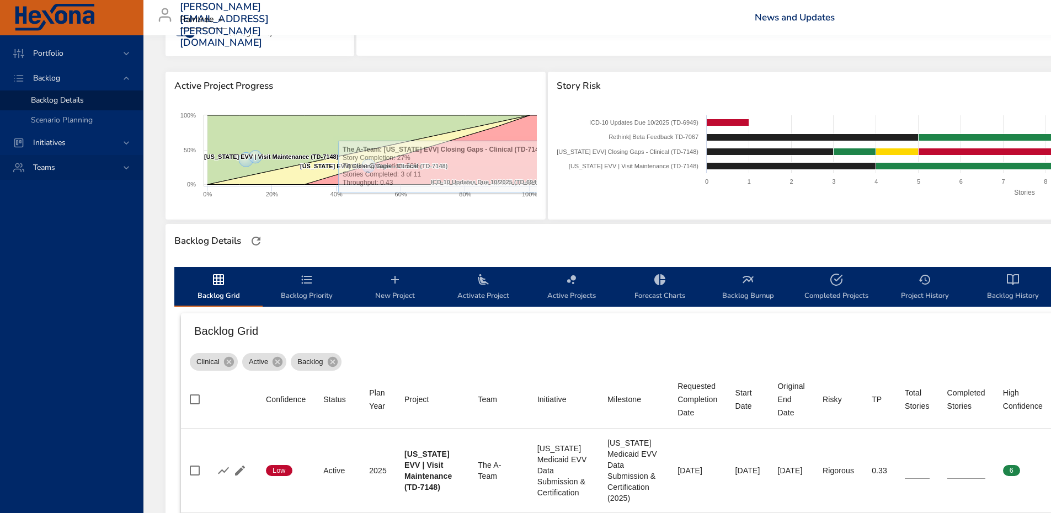
click at [83, 166] on div "Teams" at bounding box center [72, 168] width 97 height 12
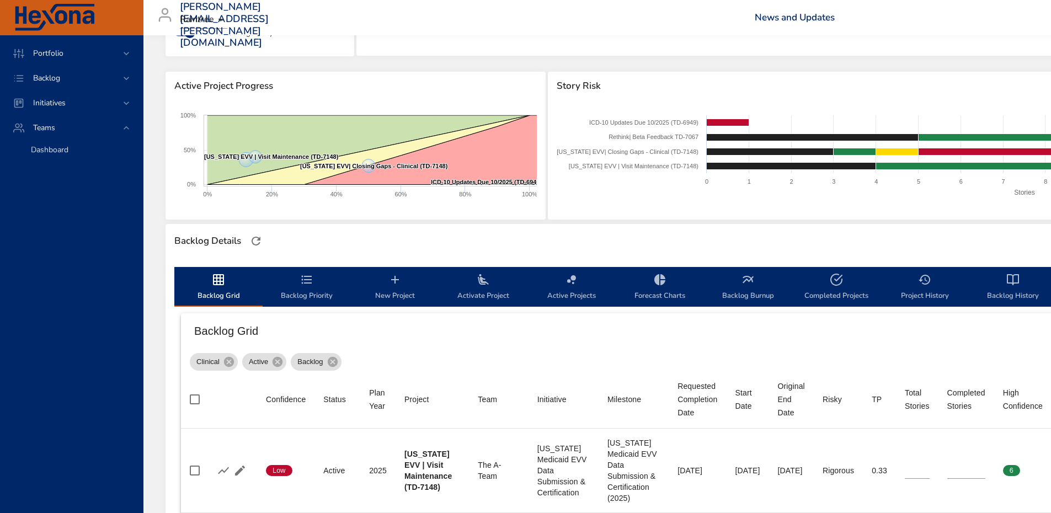
click at [75, 150] on div "Dashboard" at bounding box center [82, 150] width 103 height 11
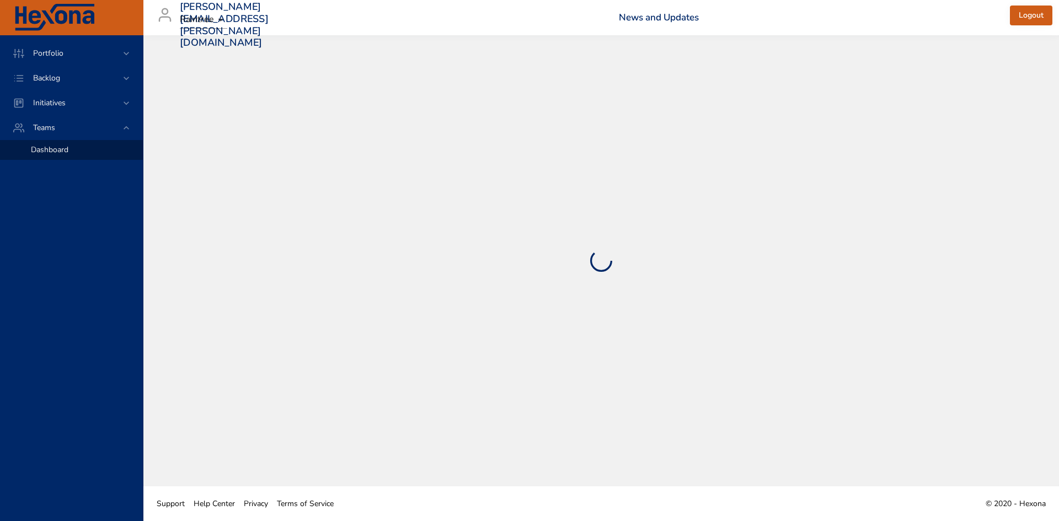
select select "***"
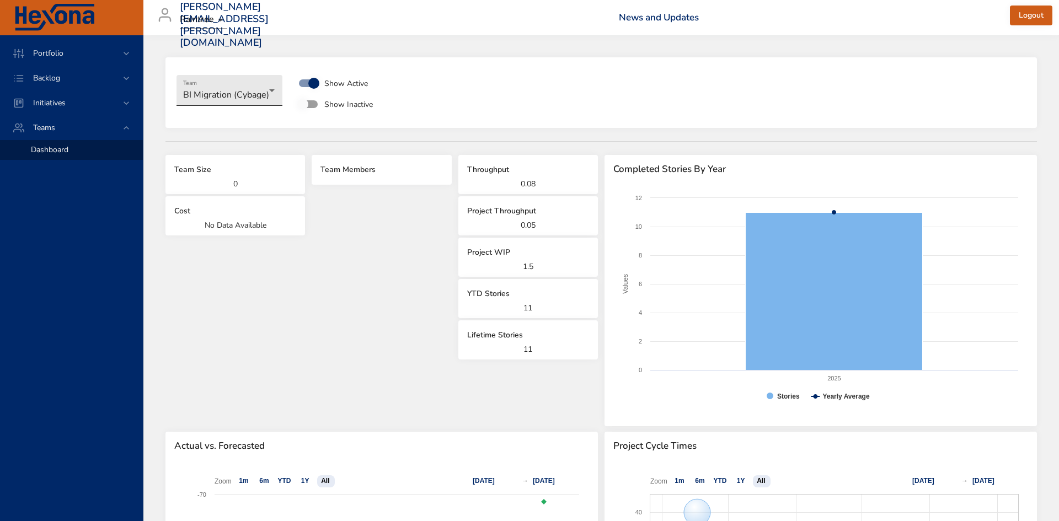
click at [198, 84] on body "**********" at bounding box center [529, 260] width 1059 height 521
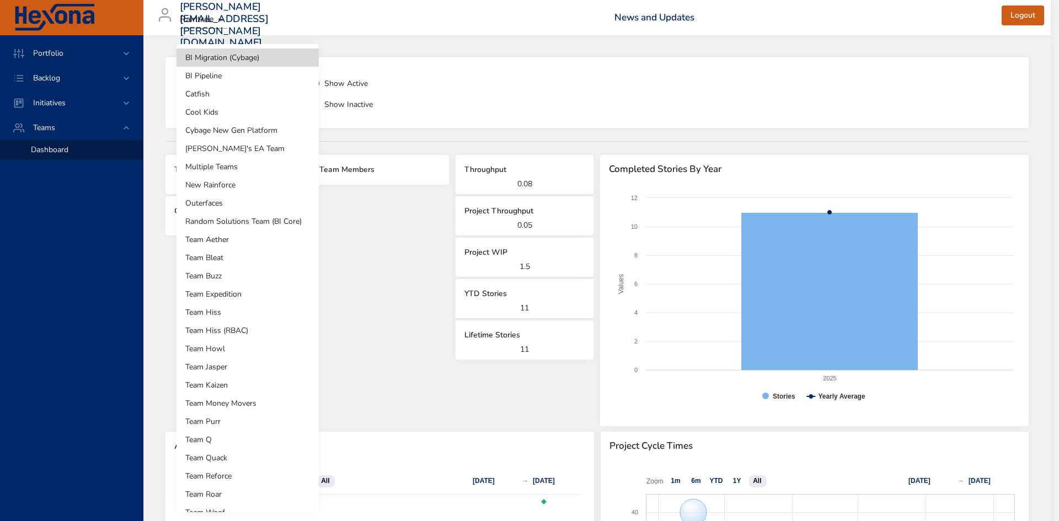
click at [227, 441] on li "Team Q" at bounding box center [248, 440] width 142 height 18
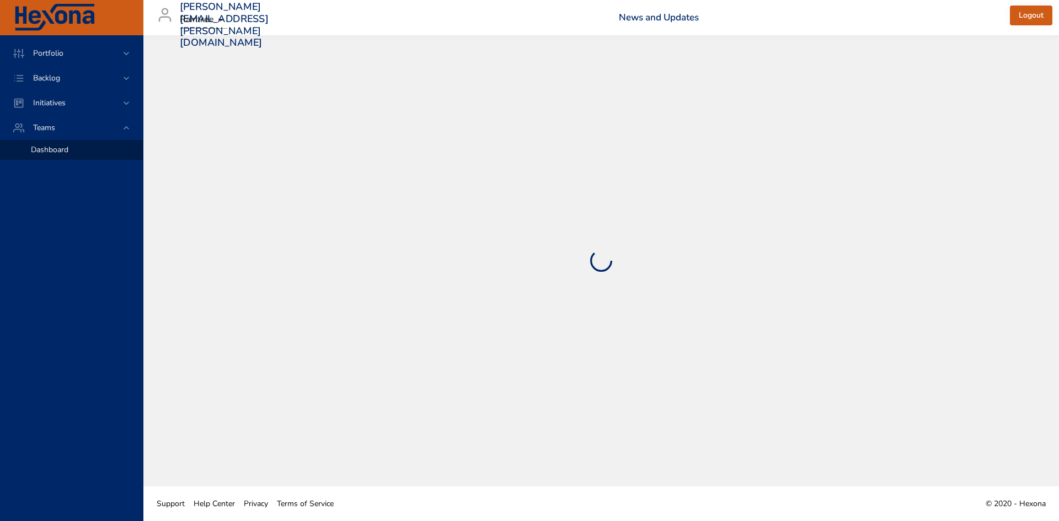
select select "**"
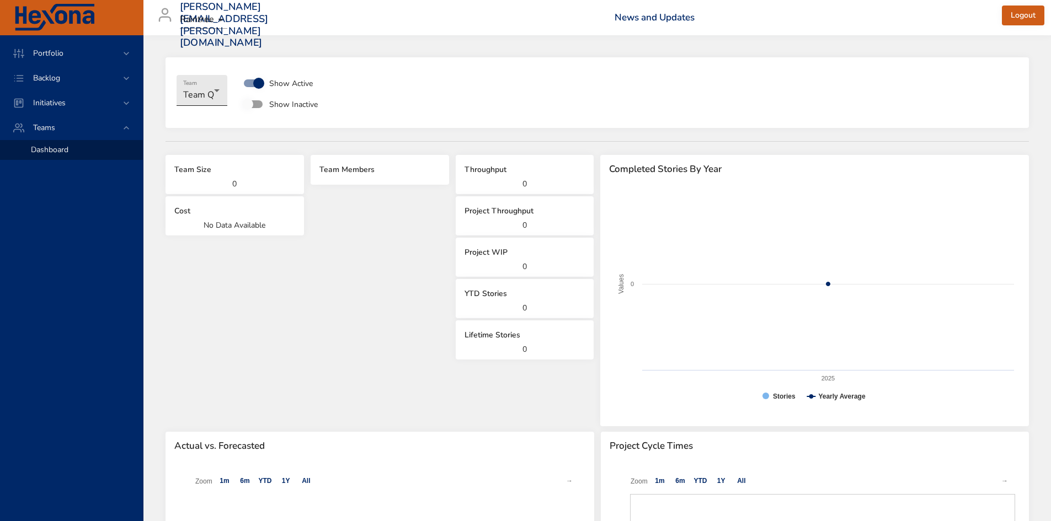
drag, startPoint x: 242, startPoint y: 52, endPoint x: 220, endPoint y: 93, distance: 46.7
click at [220, 93] on div "Team Team Q Show Active Show Inactive Team Size 0 Cost No Data Available Team M…" at bounding box center [597, 521] width 908 height 973
click at [121, 126] on icon at bounding box center [126, 127] width 11 height 11
click at [76, 75] on div "Backlog" at bounding box center [72, 78] width 97 height 12
click at [78, 98] on span "Backlog Details" at bounding box center [57, 100] width 53 height 10
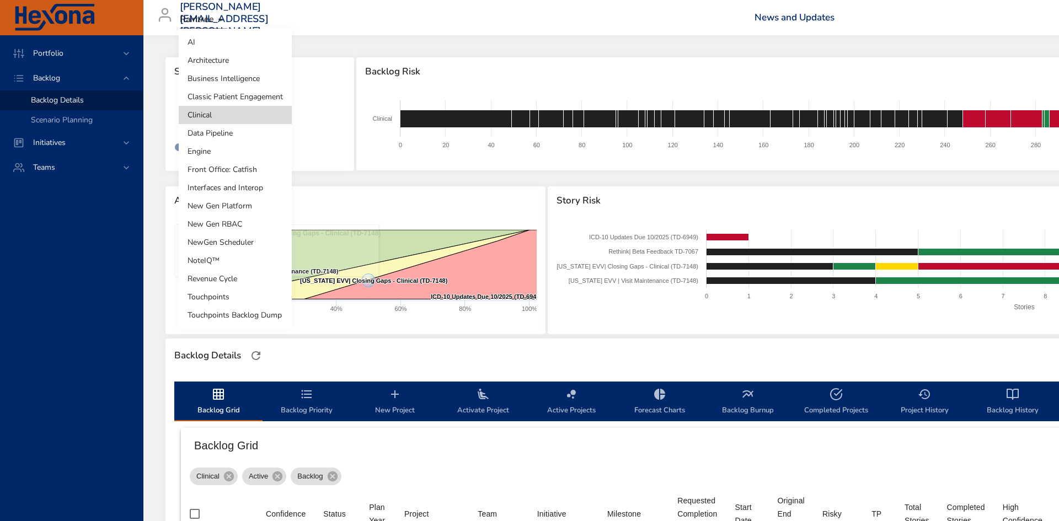
click at [204, 118] on body "Portfolio Backlog Backlog Details Scenario Planning Initiatives Teams gerold.ki…" at bounding box center [529, 260] width 1059 height 521
click at [260, 193] on li "Interfaces and Interop" at bounding box center [235, 188] width 113 height 18
